Goal: Task Accomplishment & Management: Use online tool/utility

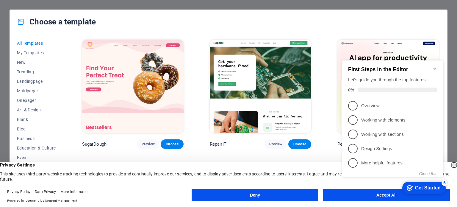
click at [435, 66] on icon "Minimize checklist" at bounding box center [434, 68] width 5 height 5
click at [452, 94] on div "Choose a template All Templates My Templates New Trending Landingpage Multipage…" at bounding box center [228, 103] width 457 height 207
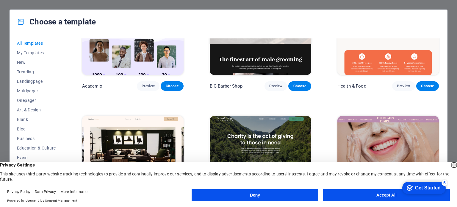
scroll to position [743, 0]
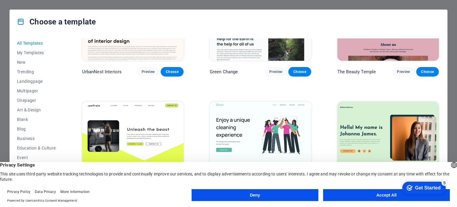
click at [2, 49] on div "Choose a template All Templates My Templates New Trending Landingpage Multipage…" at bounding box center [228, 103] width 457 height 207
drag, startPoint x: 384, startPoint y: 198, endPoint x: 317, endPoint y: 169, distance: 72.4
click at [384, 198] on button "Accept All" at bounding box center [386, 195] width 127 height 12
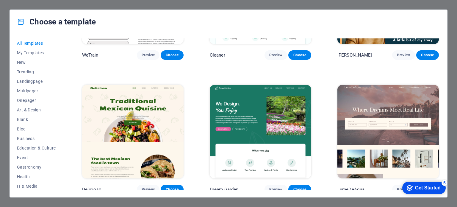
scroll to position [892, 0]
